Goal: Task Accomplishment & Management: Manage account settings

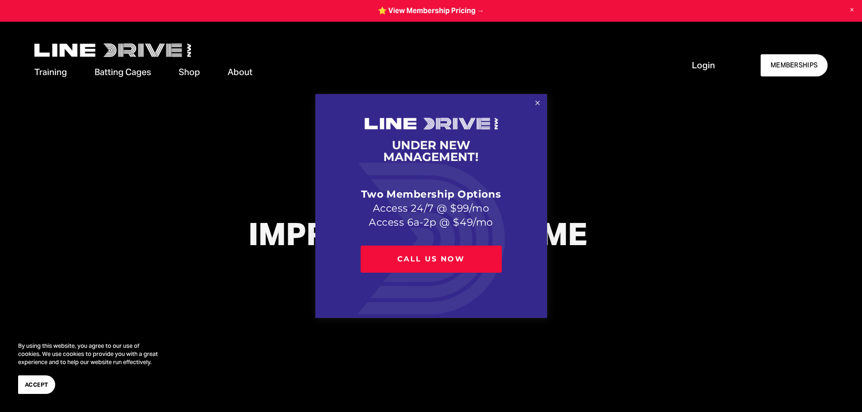
click at [537, 102] on link "Close" at bounding box center [537, 103] width 16 height 16
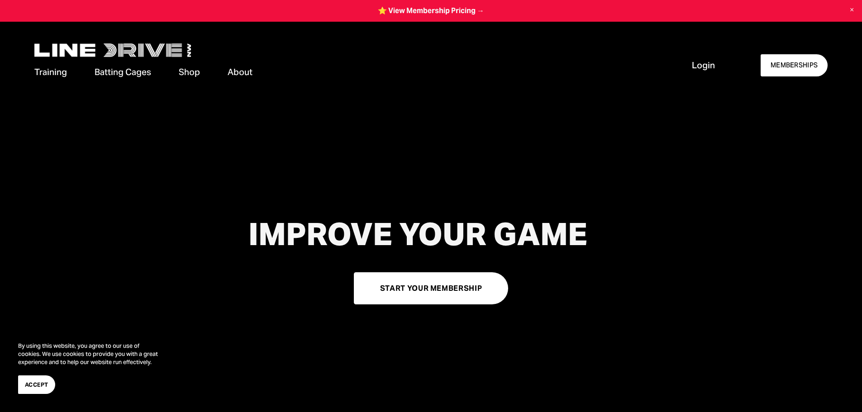
click at [702, 65] on span "Login" at bounding box center [703, 65] width 23 height 12
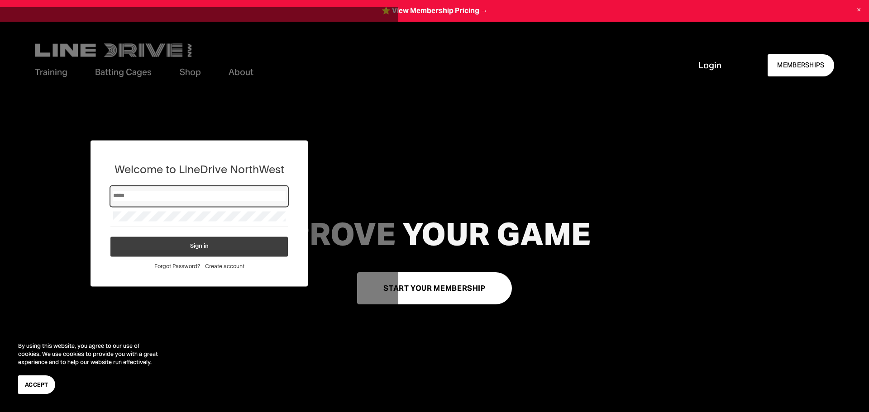
click at [175, 196] on input "Email" at bounding box center [199, 196] width 172 height 10
click at [225, 267] on span "Create account" at bounding box center [224, 266] width 39 height 7
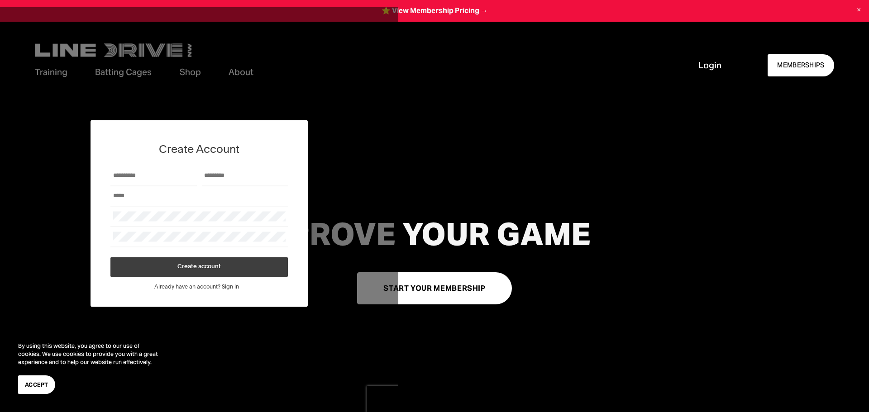
click at [120, 168] on div at bounding box center [153, 176] width 86 height 20
click at [143, 177] on input "First Name" at bounding box center [153, 176] width 81 height 10
type input "*****"
type input "**********"
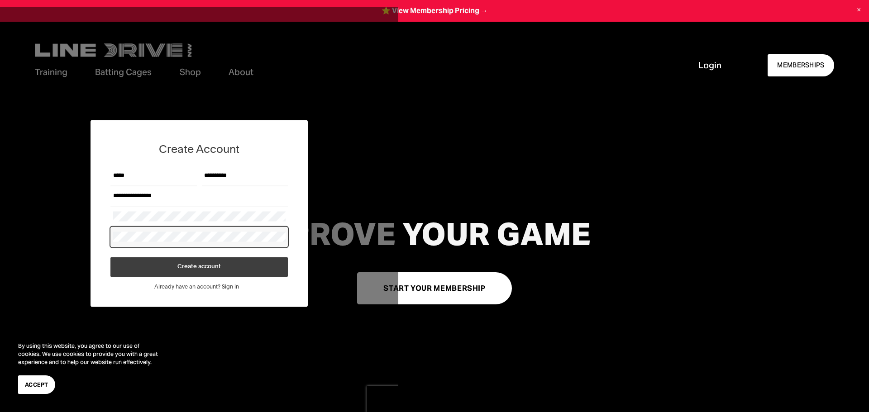
click at [173, 271] on button "Create account" at bounding box center [198, 267] width 177 height 20
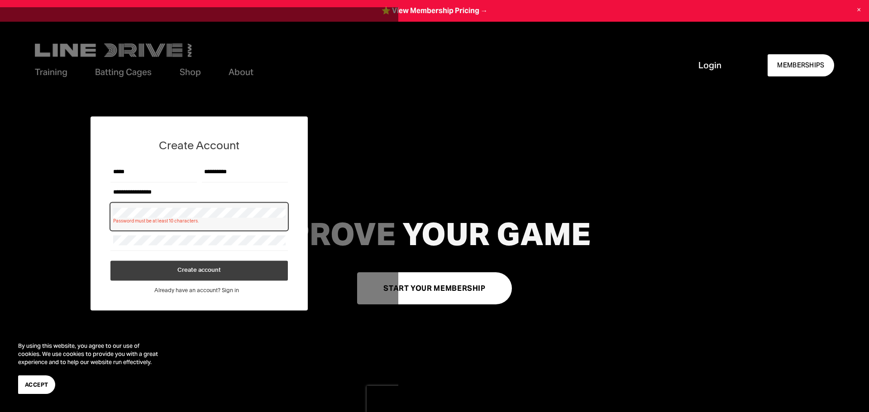
click at [0, 214] on div "**********" at bounding box center [199, 213] width 398 height 412
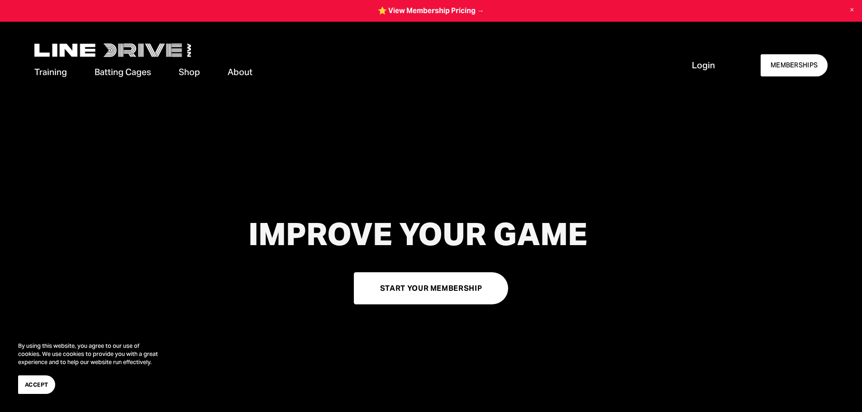
click at [694, 60] on span "Login" at bounding box center [703, 65] width 23 height 12
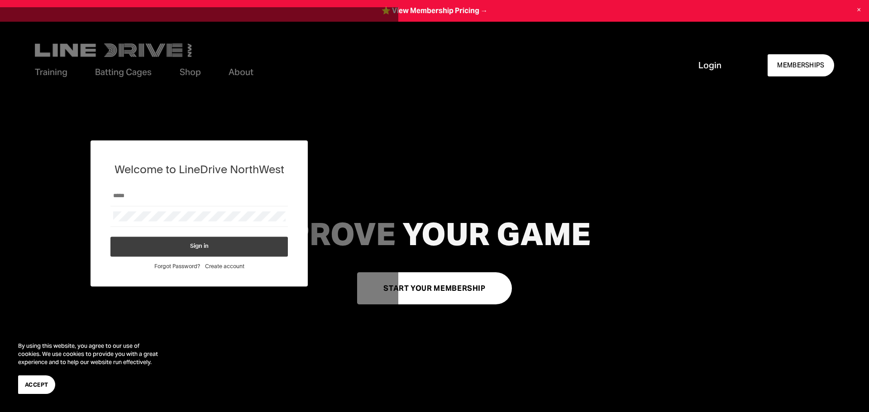
click at [240, 266] on span "Create account" at bounding box center [224, 266] width 39 height 7
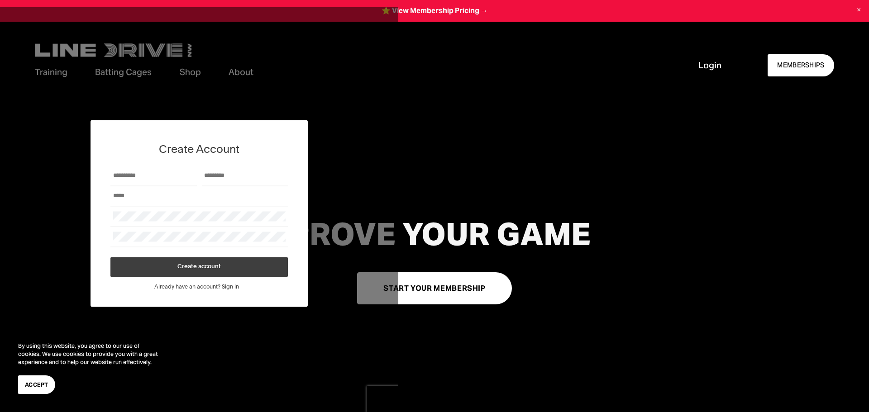
click at [161, 185] on div at bounding box center [153, 176] width 86 height 20
click at [162, 180] on input "First Name" at bounding box center [153, 176] width 81 height 10
drag, startPoint x: 145, startPoint y: 165, endPoint x: 127, endPoint y: 176, distance: 21.3
click at [144, 165] on div "Create Account Create account Already have an account? Sign in" at bounding box center [198, 213] width 217 height 187
click at [127, 176] on input "First Name" at bounding box center [153, 176] width 81 height 10
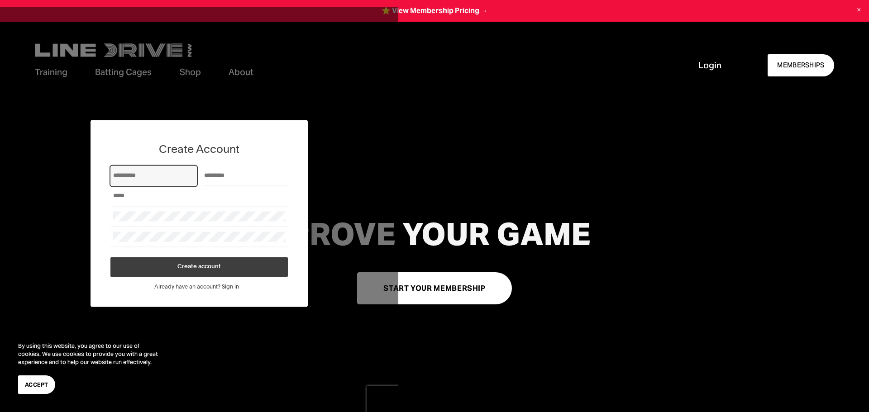
click at [127, 176] on input "First Name" at bounding box center [153, 176] width 81 height 10
type input "*****"
type input "**********"
click at [180, 221] on div at bounding box center [198, 216] width 177 height 20
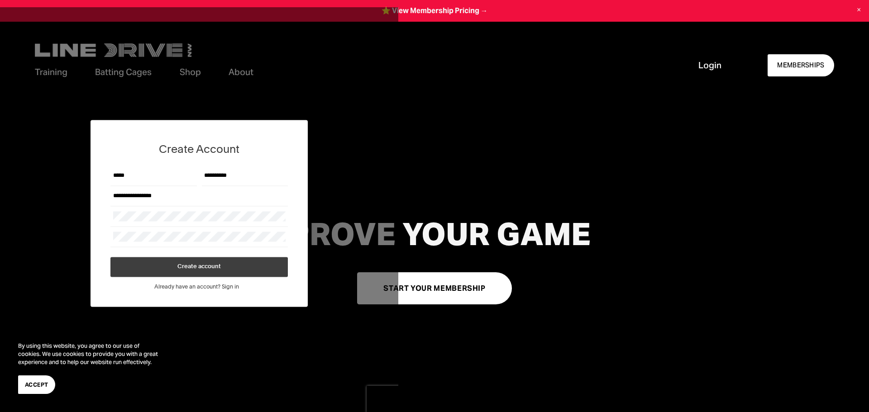
drag, startPoint x: 223, startPoint y: 256, endPoint x: 219, endPoint y: 257, distance: 4.9
click at [219, 257] on form "**********" at bounding box center [198, 221] width 177 height 111
click at [216, 264] on span "Create account" at bounding box center [198, 267] width 43 height 6
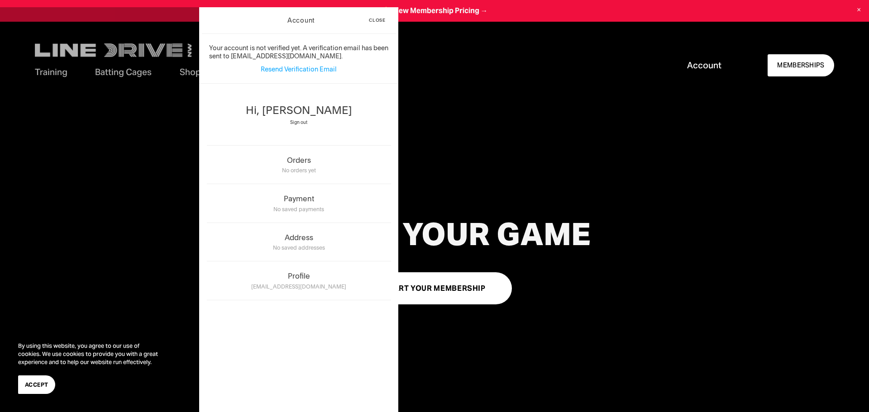
click at [500, 91] on div "Skip to Content Training Memberships" at bounding box center [434, 65] width 869 height 87
click at [806, 71] on link "MEMBERSHIPS" at bounding box center [800, 65] width 67 height 22
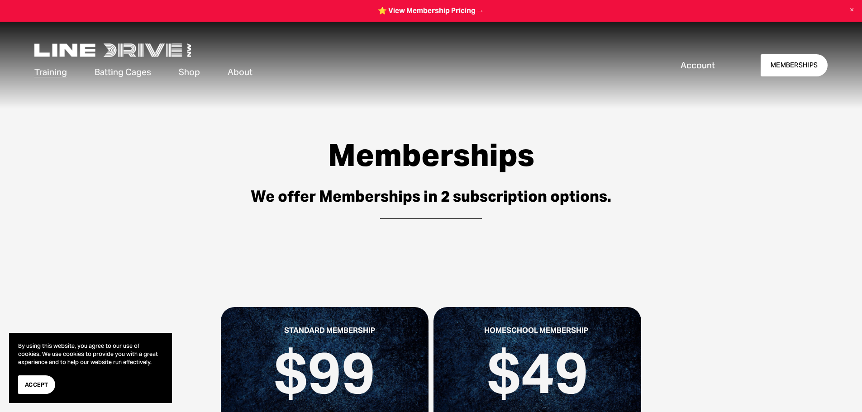
click at [673, 57] on div "Account MEMBERSHIPS" at bounding box center [744, 65] width 165 height 22
click at [685, 63] on span "Account" at bounding box center [697, 65] width 34 height 12
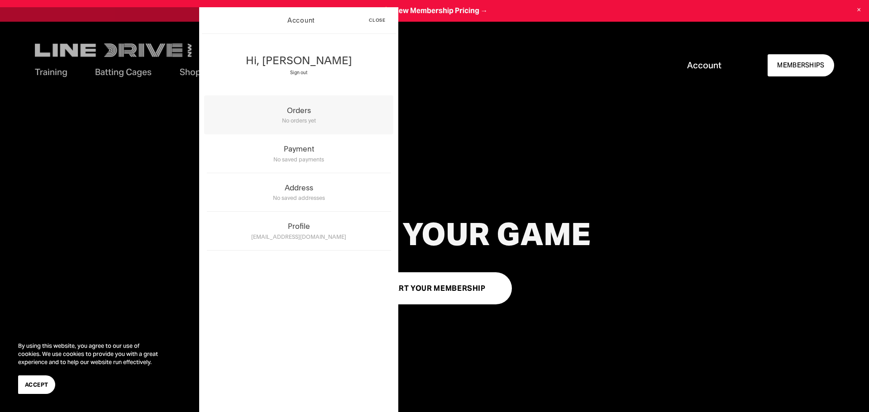
click at [295, 115] on div "No orders yet" at bounding box center [299, 120] width 184 height 10
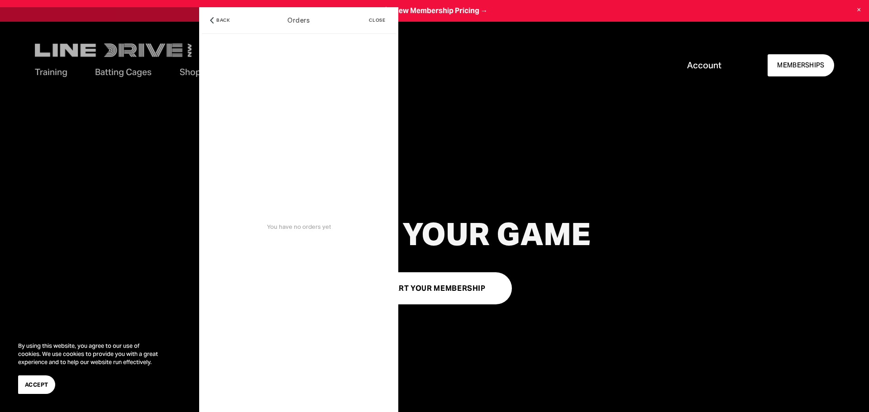
click at [504, 278] on link "START YOUR MEMBERSHIP" at bounding box center [434, 288] width 155 height 32
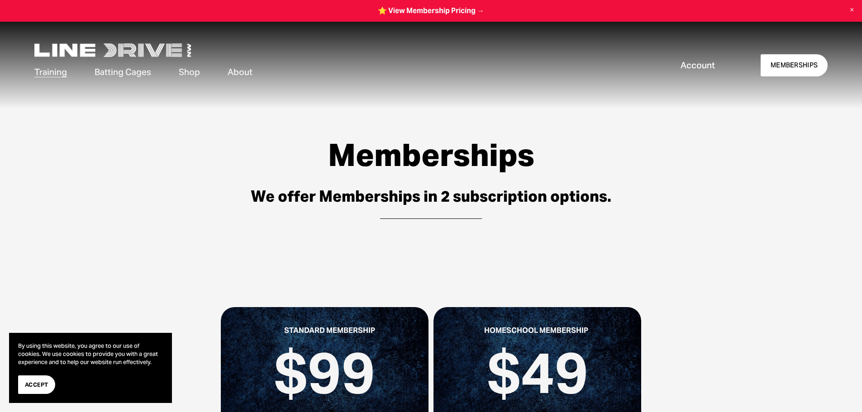
click at [428, 7] on link at bounding box center [431, 11] width 862 height 22
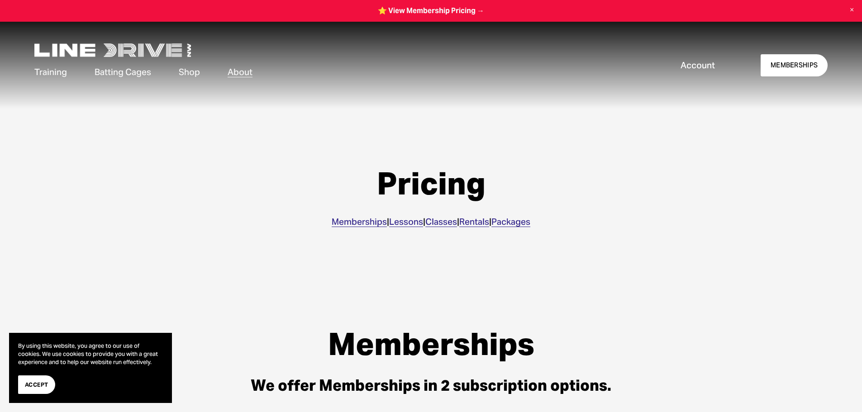
click at [338, 228] on div "Pricing Memberships | Lessons | Classes | Rentals | Packages" at bounding box center [431, 200] width 474 height 69
click at [341, 221] on link "Memberships" at bounding box center [359, 221] width 55 height 11
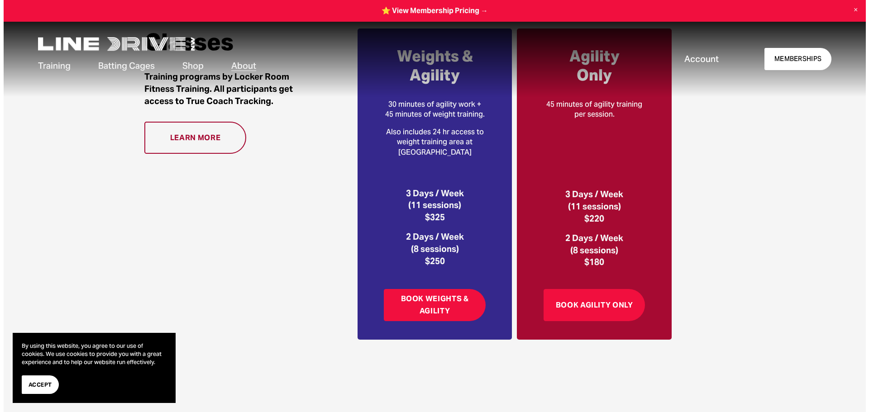
scroll to position [1142, 0]
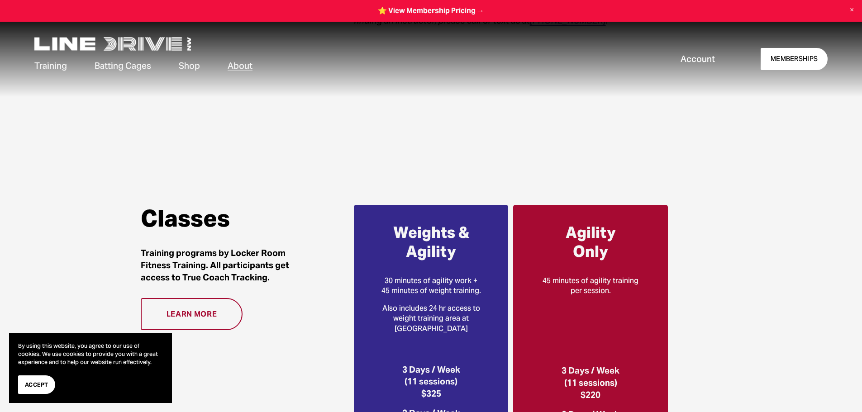
click at [706, 54] on span "Account" at bounding box center [697, 59] width 34 height 12
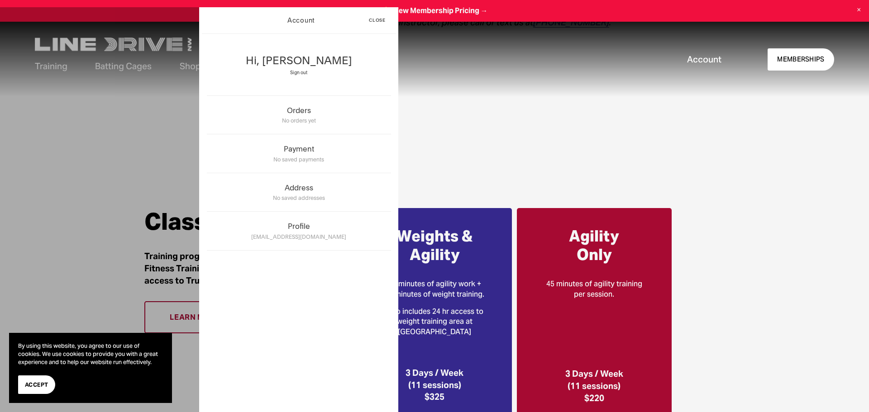
click at [297, 75] on span "Sign out" at bounding box center [298, 73] width 17 height 6
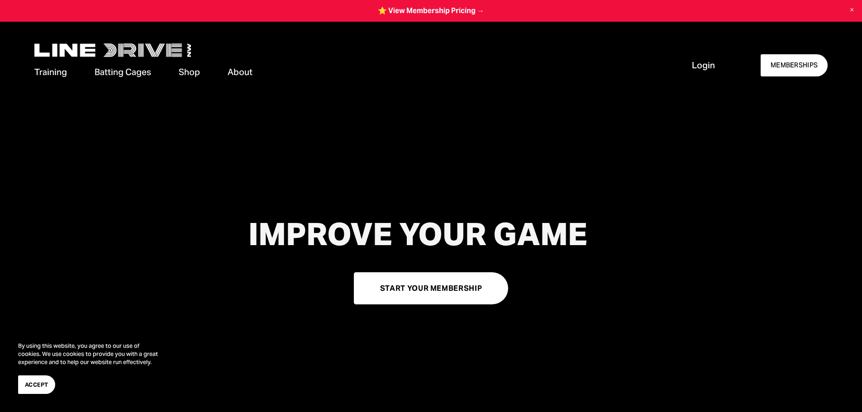
click at [685, 63] on div "Login MEMBERSHIPS" at bounding box center [750, 65] width 153 height 22
click at [692, 61] on span "Login" at bounding box center [703, 65] width 23 height 12
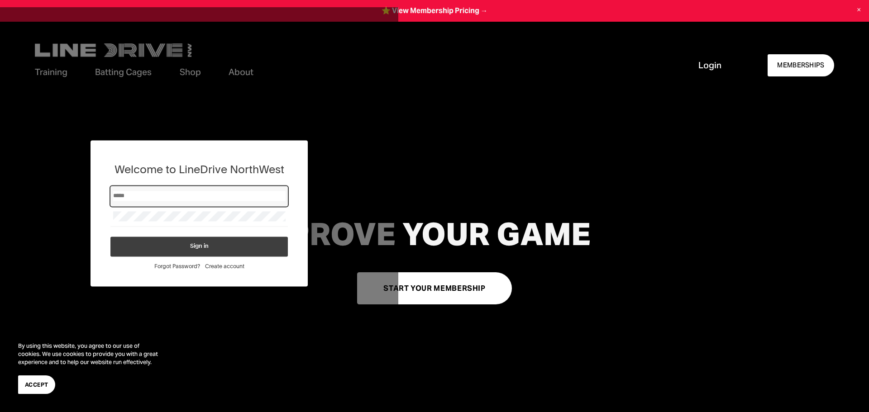
click at [112, 186] on div at bounding box center [198, 196] width 177 height 20
click at [120, 189] on div at bounding box center [198, 196] width 177 height 20
click at [136, 199] on input "Email" at bounding box center [199, 196] width 172 height 10
type input "**********"
click at [110, 237] on button "Sign in" at bounding box center [198, 247] width 177 height 20
